Goal: Information Seeking & Learning: Learn about a topic

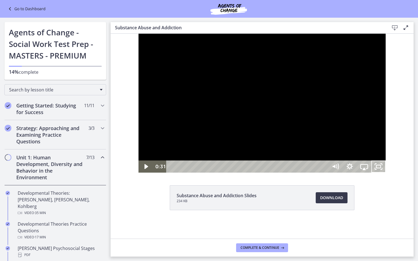
scroll to position [285, 0]
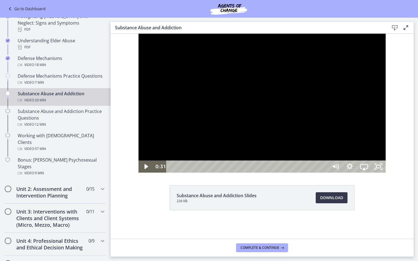
drag, startPoint x: 395, startPoint y: 116, endPoint x: 291, endPoint y: 114, distance: 103.7
click at [291, 114] on div at bounding box center [262, 103] width 247 height 139
click at [139, 173] on icon "Pause" at bounding box center [146, 167] width 14 height 12
click at [138, 174] on icon "Play Video" at bounding box center [146, 167] width 17 height 15
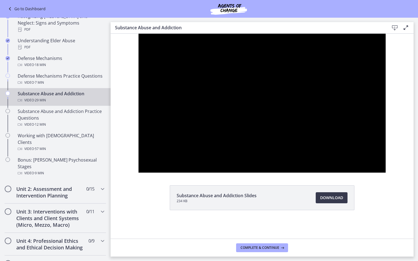
click at [194, 173] on div at bounding box center [262, 103] width 247 height 139
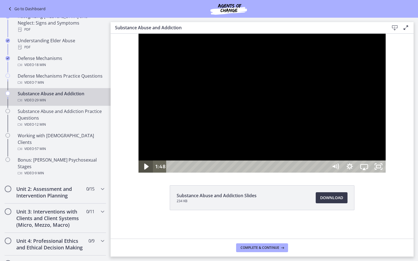
click at [144, 170] on icon "Play Video" at bounding box center [146, 167] width 4 height 6
click at [386, 173] on div at bounding box center [262, 103] width 247 height 139
click at [301, 172] on div at bounding box center [262, 103] width 247 height 139
click at [227, 173] on div at bounding box center [262, 103] width 247 height 139
click at [139, 34] on button "Play Video: cbe200utov91j64ibr5g.mp4" at bounding box center [139, 34] width 0 height 0
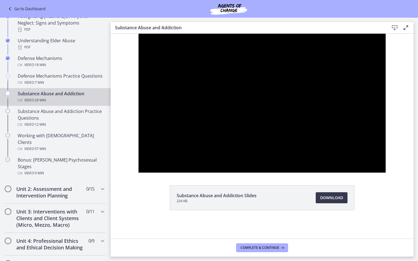
click at [139, 34] on button "Pause: cbe200utov91j64ibr5g.mp4" at bounding box center [139, 34] width 0 height 0
click at [139, 34] on button "Play Video: cbe200utov91j64ibr5g.mp4" at bounding box center [139, 34] width 0 height 0
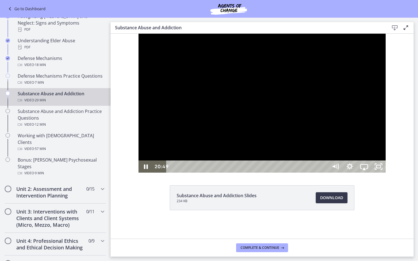
click at [139, 34] on button "Pause: cbe200utov91j64ibr5g.mp4" at bounding box center [139, 34] width 0 height 0
click at [139, 34] on button "Play Video: cbe200utov91j64ibr5g.mp4" at bounding box center [139, 34] width 0 height 0
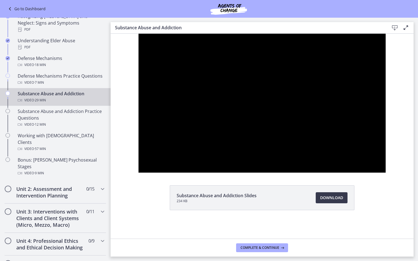
click at [139, 34] on button "Pause: cbe200utov91j64ibr5g.mp4" at bounding box center [139, 34] width 0 height 0
click at [139, 34] on button "Play Video: cbe200utov91j64ibr5g.mp4" at bounding box center [139, 34] width 0 height 0
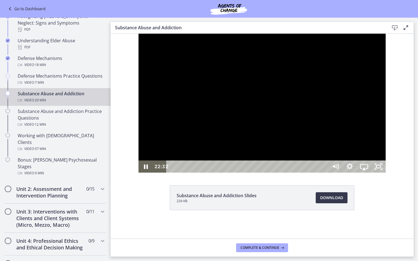
click at [325, 173] on div "22:16" at bounding box center [248, 167] width 153 height 12
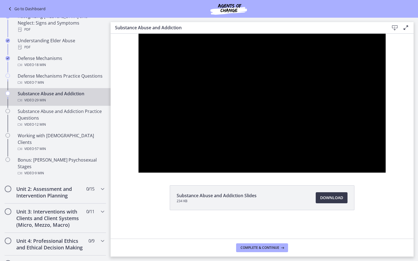
click at [318, 132] on div at bounding box center [262, 103] width 247 height 139
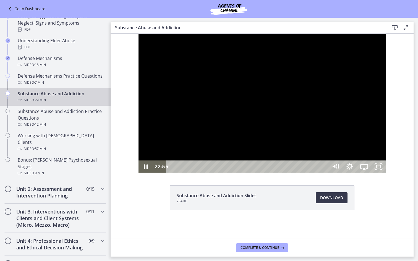
click at [298, 172] on div at bounding box center [262, 103] width 247 height 139
click at [381, 168] on rect "Unfullscreen" at bounding box center [378, 166] width 4 height 3
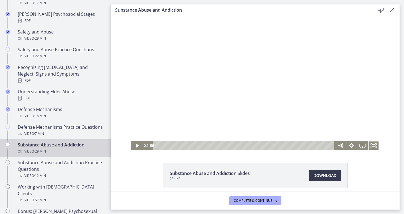
scroll to position [6, 0]
